Goal: Complete application form

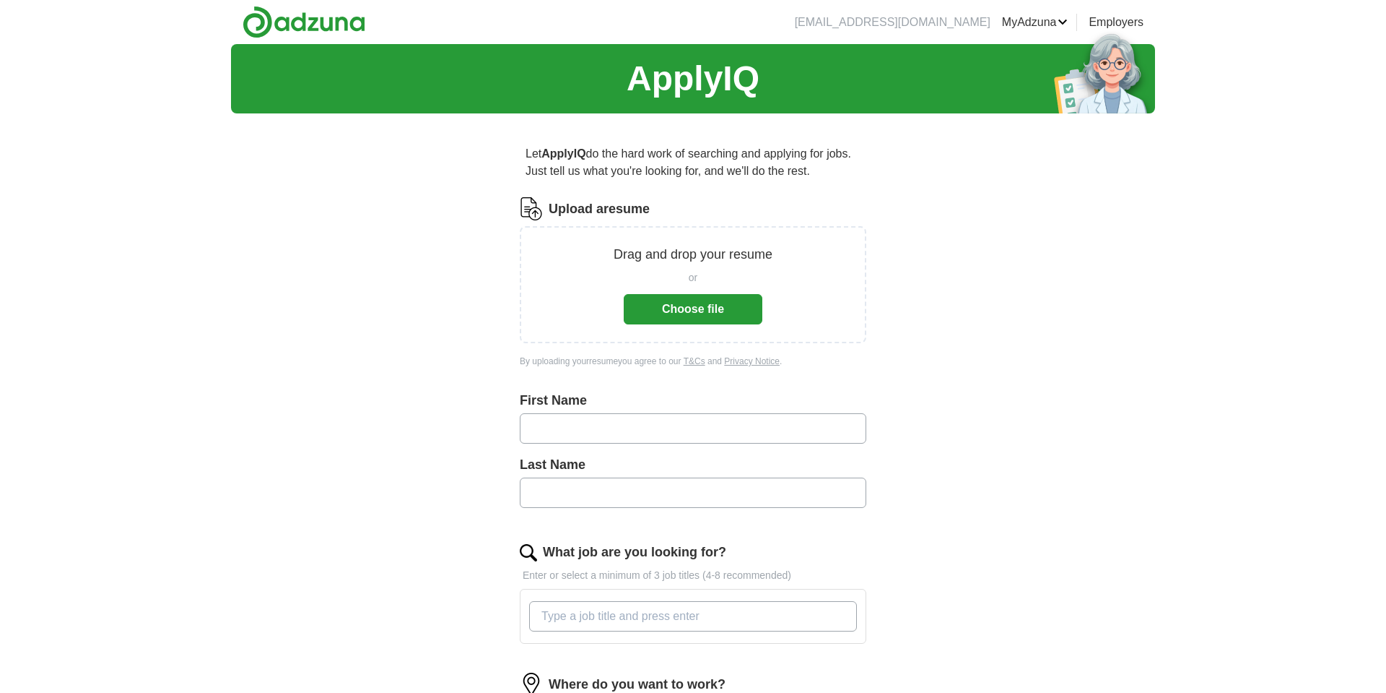
click at [706, 300] on button "Choose file" at bounding box center [693, 309] width 139 height 30
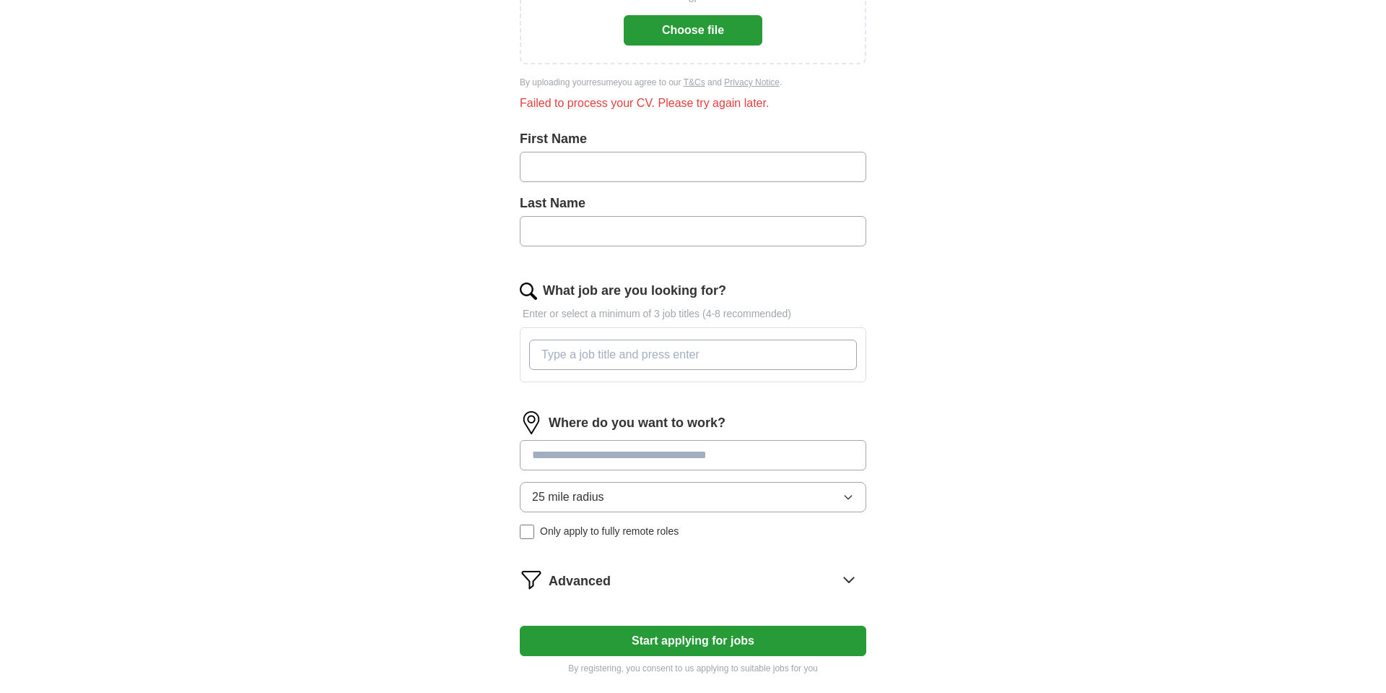
scroll to position [279, 0]
click at [602, 162] on input "text" at bounding box center [693, 166] width 347 height 30
type input "*******"
type input "Data Entry"
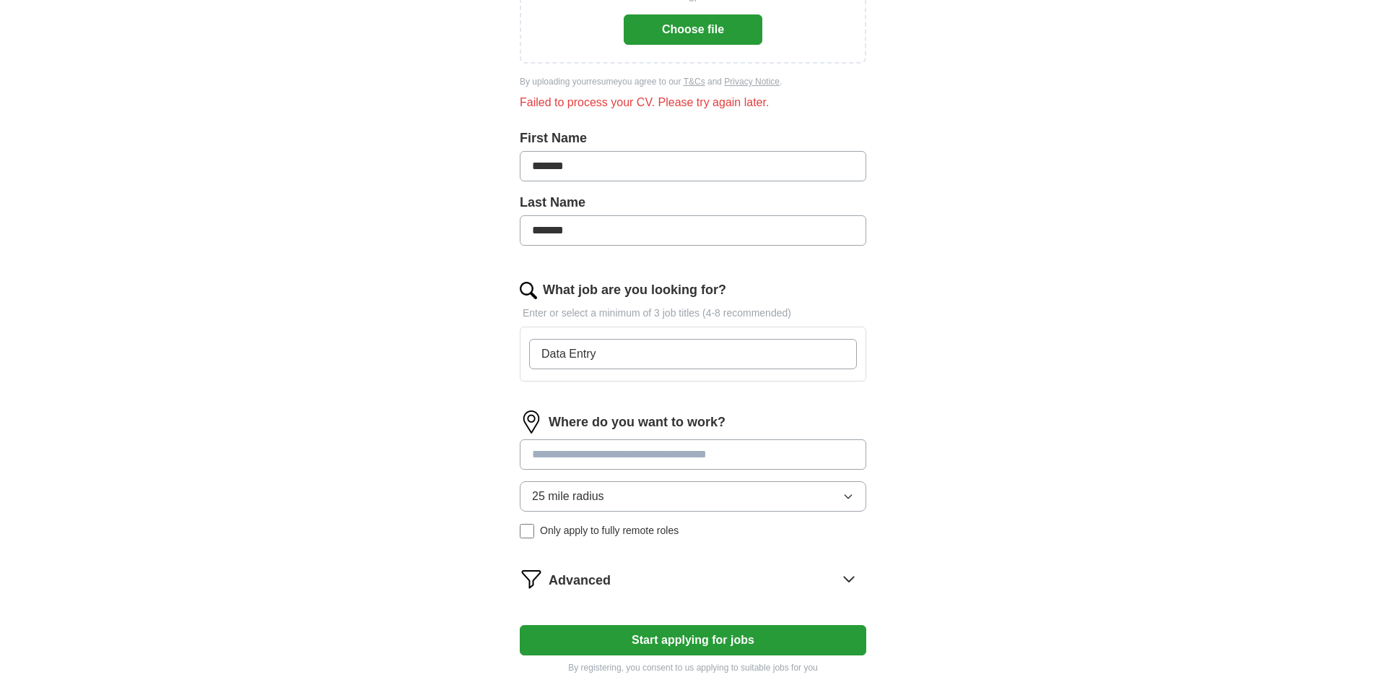
click at [545, 455] on div "Where do you want to work? 25 mile radius Only apply to fully remote roles" at bounding box center [693, 479] width 347 height 139
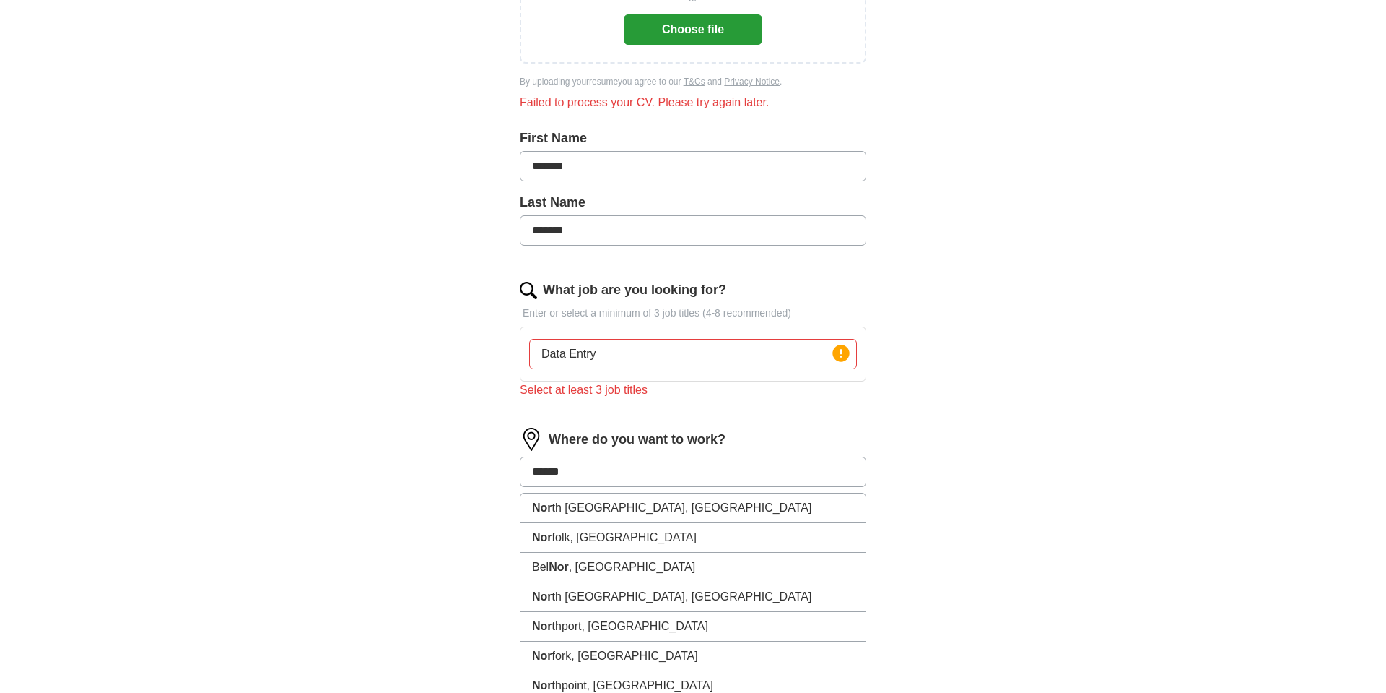
type input "*******"
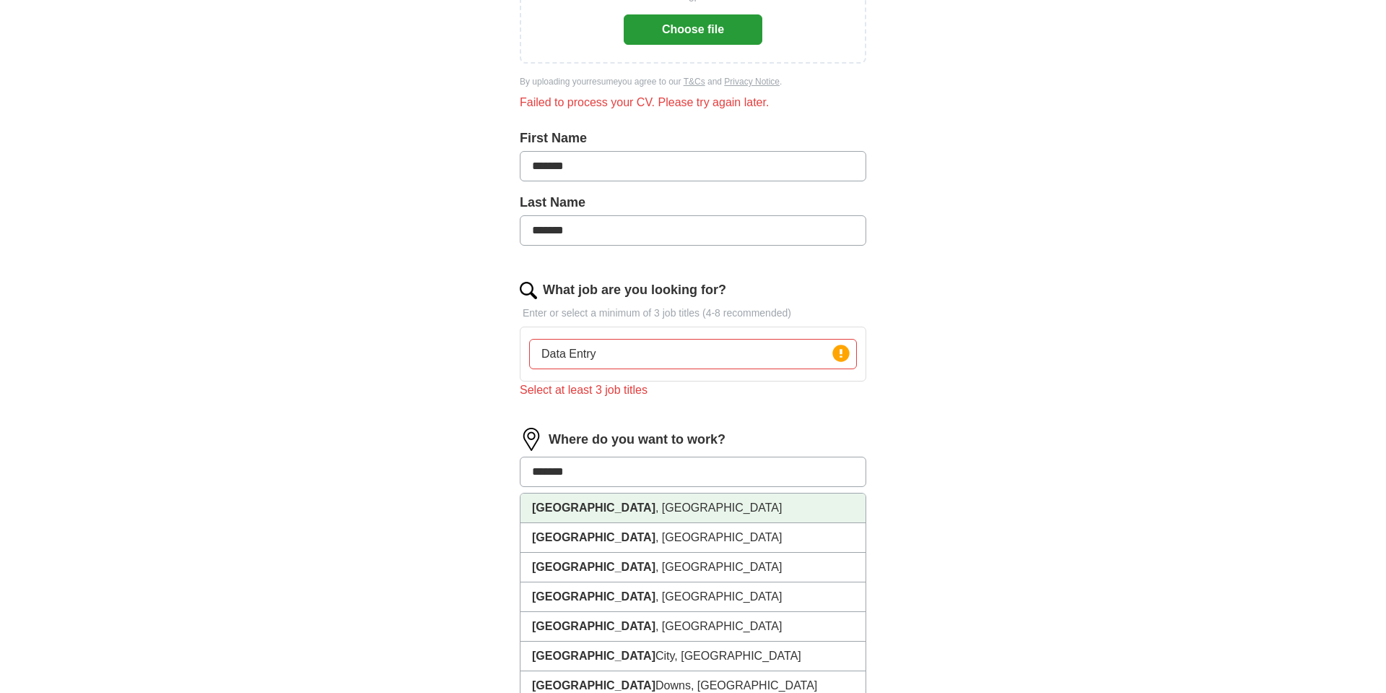
click at [547, 512] on strong "[GEOGRAPHIC_DATA]" at bounding box center [593, 507] width 123 height 12
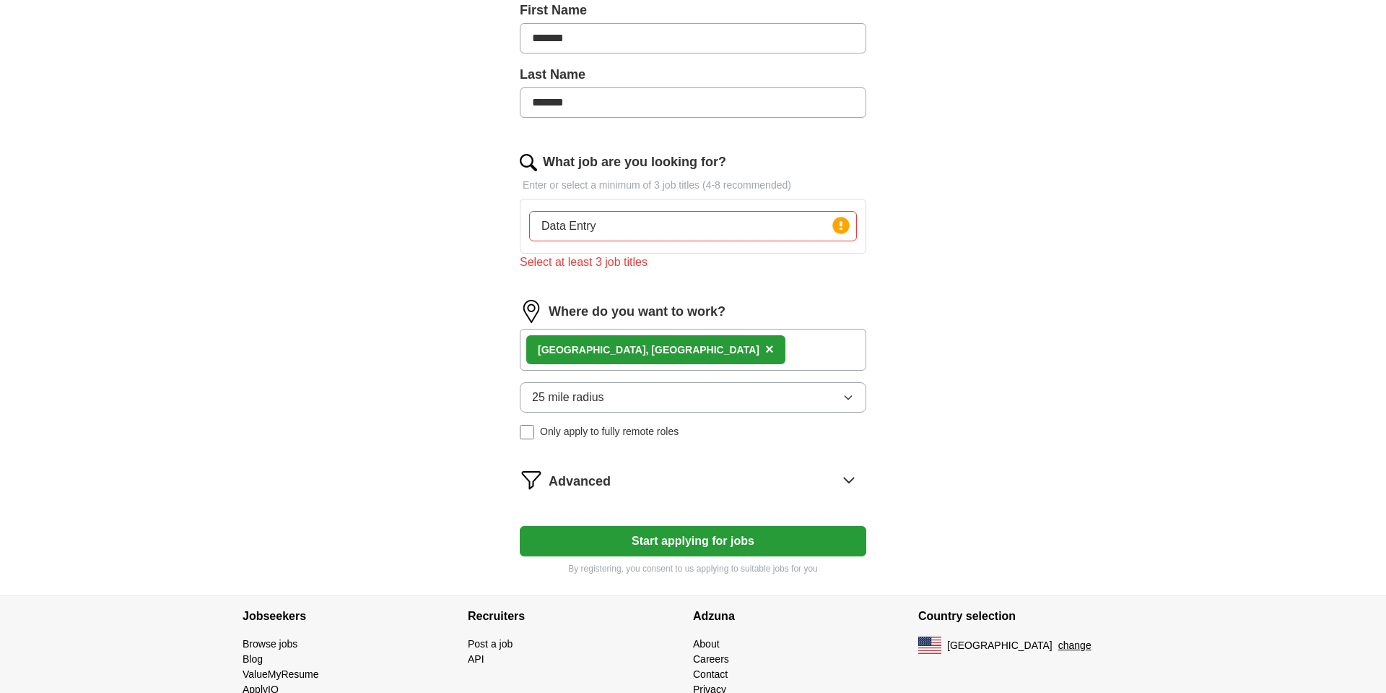
scroll to position [456, 0]
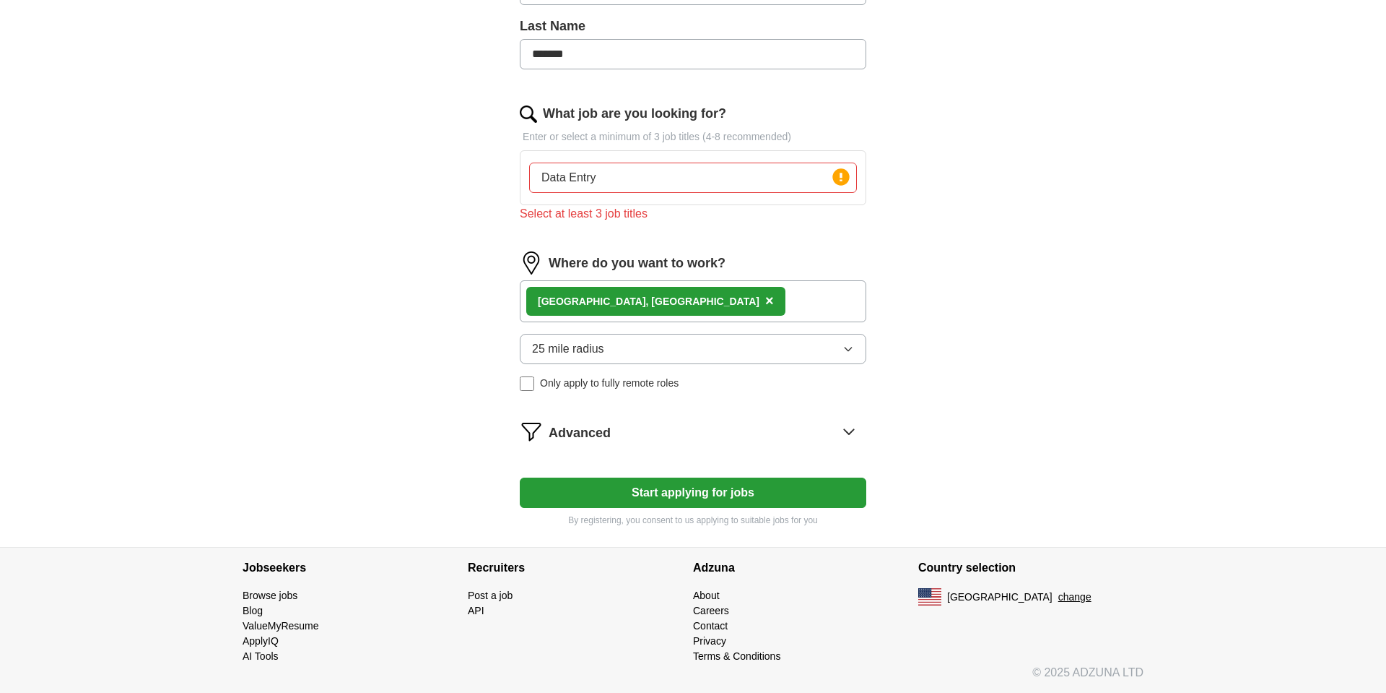
click at [734, 496] on button "Start applying for jobs" at bounding box center [693, 492] width 347 height 30
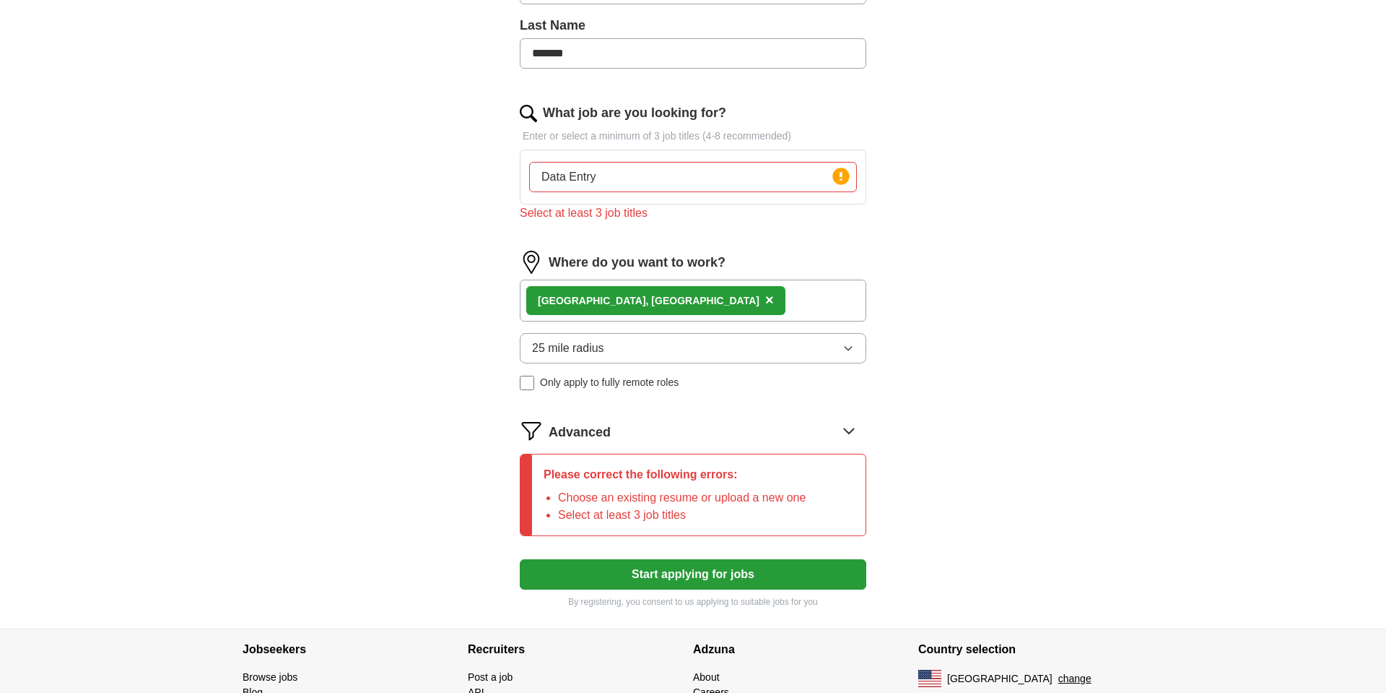
click at [648, 173] on input "Data Entry" at bounding box center [693, 177] width 328 height 30
type input "Data Entry; Inventory; Call Center"
click at [653, 579] on button "Start applying for jobs" at bounding box center [693, 574] width 347 height 30
click at [843, 179] on circle at bounding box center [841, 176] width 17 height 17
